Goal: Task Accomplishment & Management: Use online tool/utility

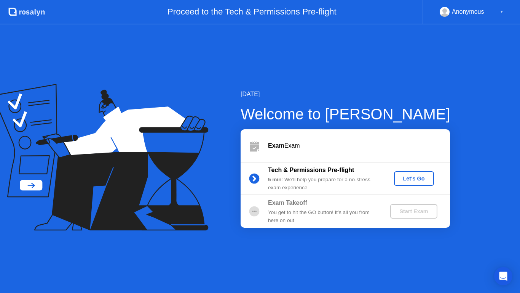
click at [420, 181] on div "Let's Go" at bounding box center [414, 178] width 34 height 6
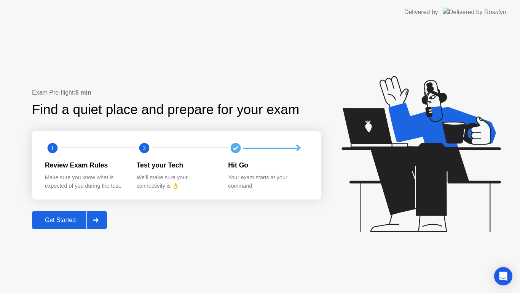
click at [69, 226] on button "Get Started" at bounding box center [69, 220] width 75 height 18
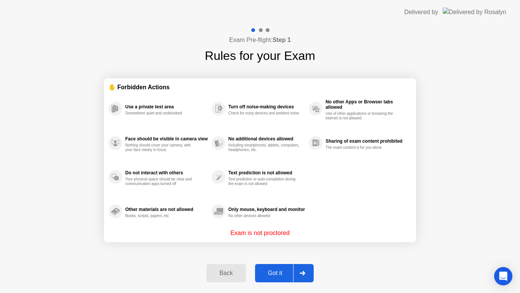
click at [275, 269] on div "Got it" at bounding box center [276, 272] width 36 height 7
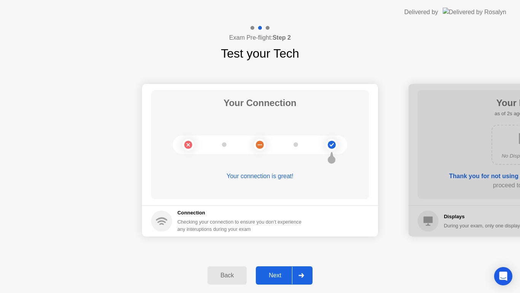
click at [284, 275] on div "Next" at bounding box center [275, 275] width 34 height 7
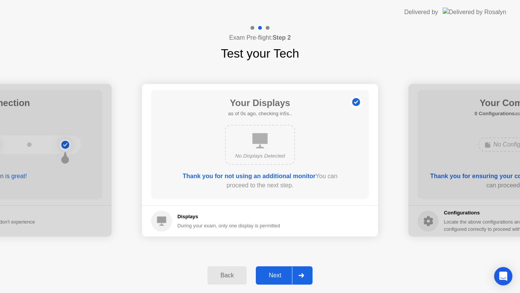
click at [287, 277] on div "Next" at bounding box center [275, 275] width 34 height 7
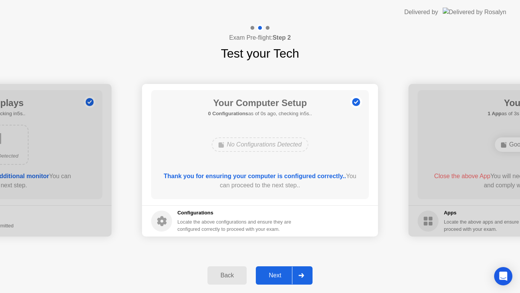
click at [287, 277] on div "Next" at bounding box center [275, 275] width 34 height 7
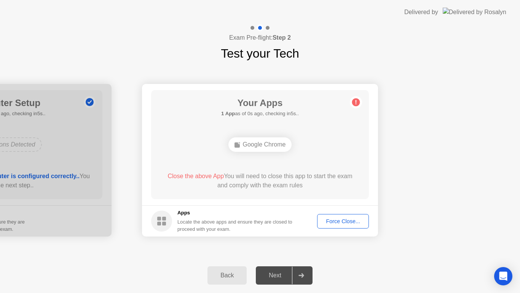
click at [286, 277] on div "Next" at bounding box center [275, 275] width 34 height 7
click at [342, 218] on div "Force Close..." at bounding box center [343, 221] width 46 height 6
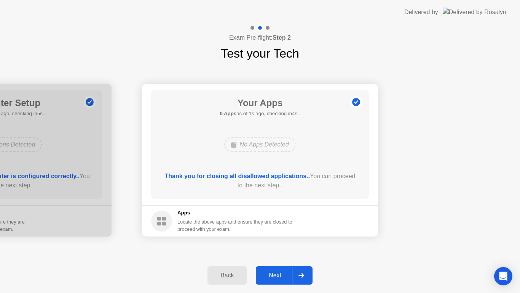
click at [290, 273] on div "Next" at bounding box center [275, 275] width 34 height 7
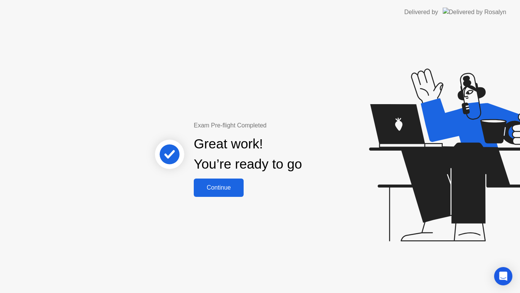
click at [229, 188] on div "Continue" at bounding box center [218, 187] width 45 height 7
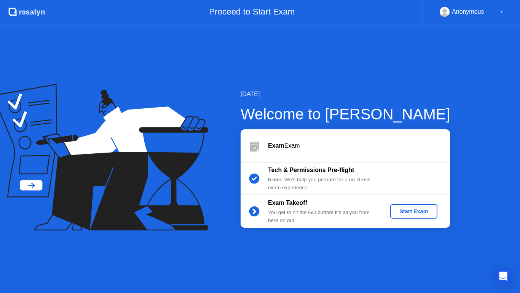
click at [428, 213] on div "Start Exam" at bounding box center [413, 211] width 41 height 6
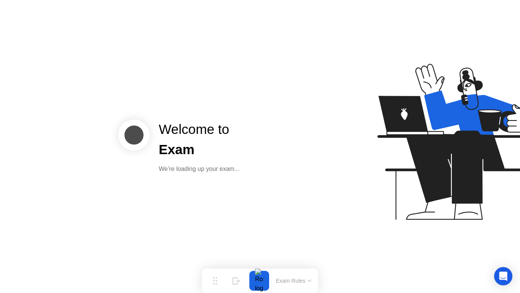
click at [150, 132] on div "Welcome to Exam We’re loading up your exam..." at bounding box center [199, 146] width 99 height 54
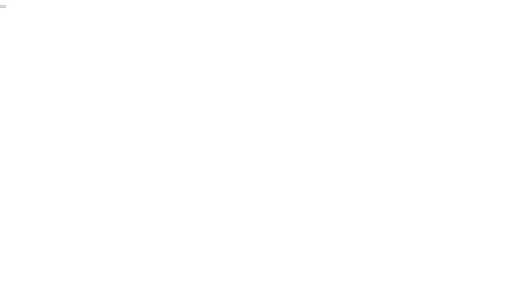
click div "End Proctoring Session"
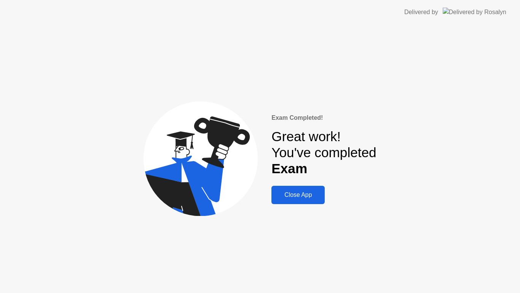
click at [302, 199] on button "Close App" at bounding box center [298, 195] width 53 height 18
